Goal: Check status: Check status

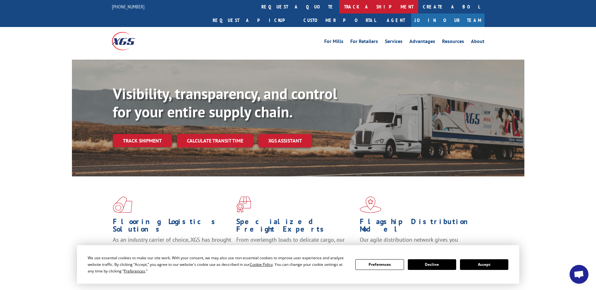
click at [339, 7] on link "track a shipment" at bounding box center [378, 7] width 79 height 14
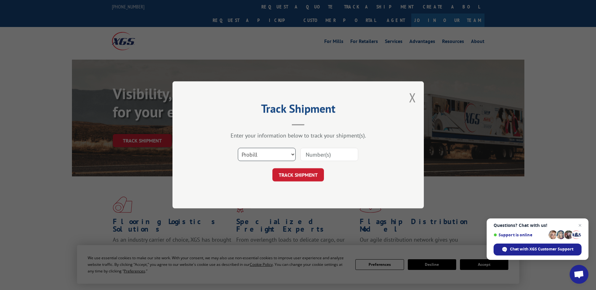
click at [292, 155] on select "Select category... Probill BOL PO" at bounding box center [267, 154] width 58 height 13
select select "bol"
click at [238, 148] on select "Select category... Probill BOL PO" at bounding box center [267, 154] width 58 height 13
click at [304, 154] on input at bounding box center [330, 154] width 58 height 13
type input "17824978"
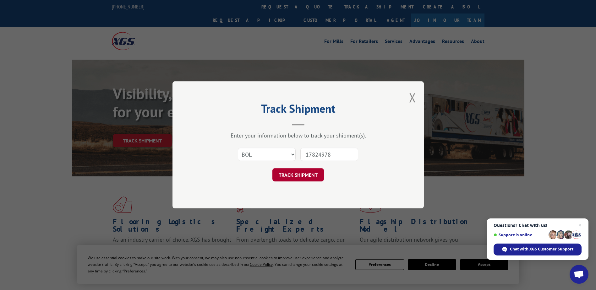
click at [290, 174] on button "TRACK SHIPMENT" at bounding box center [299, 175] width 52 height 13
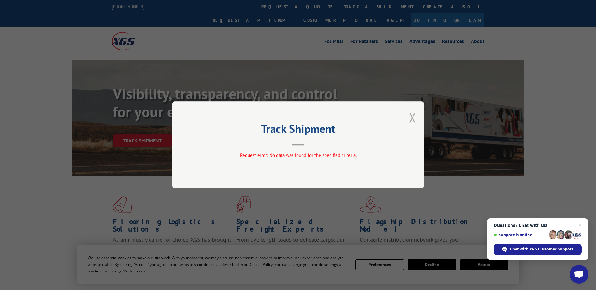
click at [416, 117] on button "Close modal" at bounding box center [412, 117] width 7 height 17
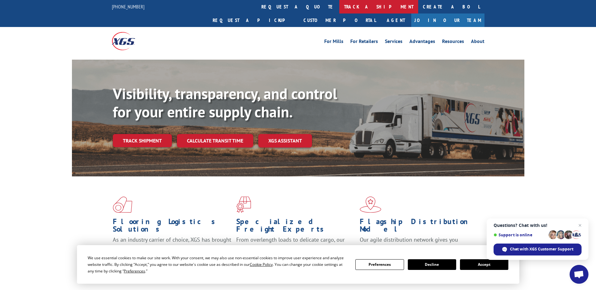
click at [339, 5] on link "track a shipment" at bounding box center [378, 7] width 79 height 14
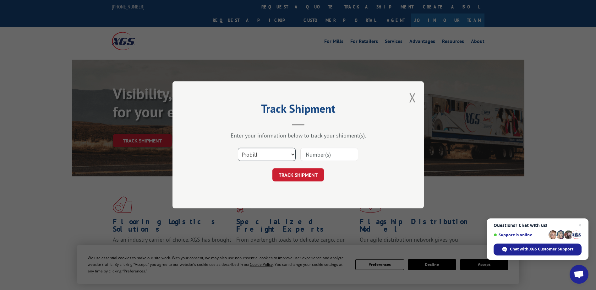
click at [293, 152] on select "Select category... Probill BOL PO" at bounding box center [267, 154] width 58 height 13
select select "bol"
click at [238, 148] on select "Select category... Probill BOL PO" at bounding box center [267, 154] width 58 height 13
click at [315, 155] on input at bounding box center [330, 154] width 58 height 13
type input "7063354"
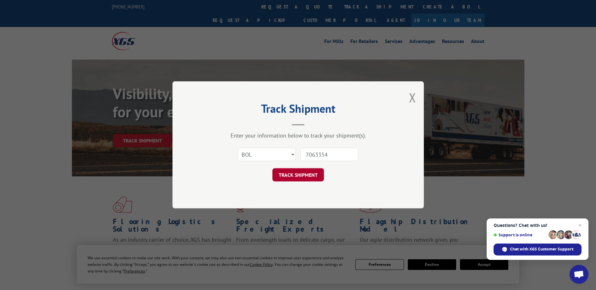
click at [305, 176] on button "TRACK SHIPMENT" at bounding box center [299, 175] width 52 height 13
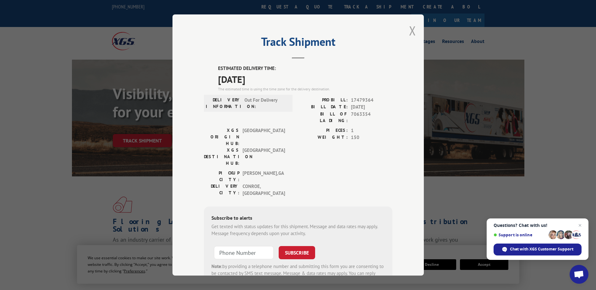
click at [411, 30] on button "Close modal" at bounding box center [412, 30] width 7 height 17
